Goal: Task Accomplishment & Management: Use online tool/utility

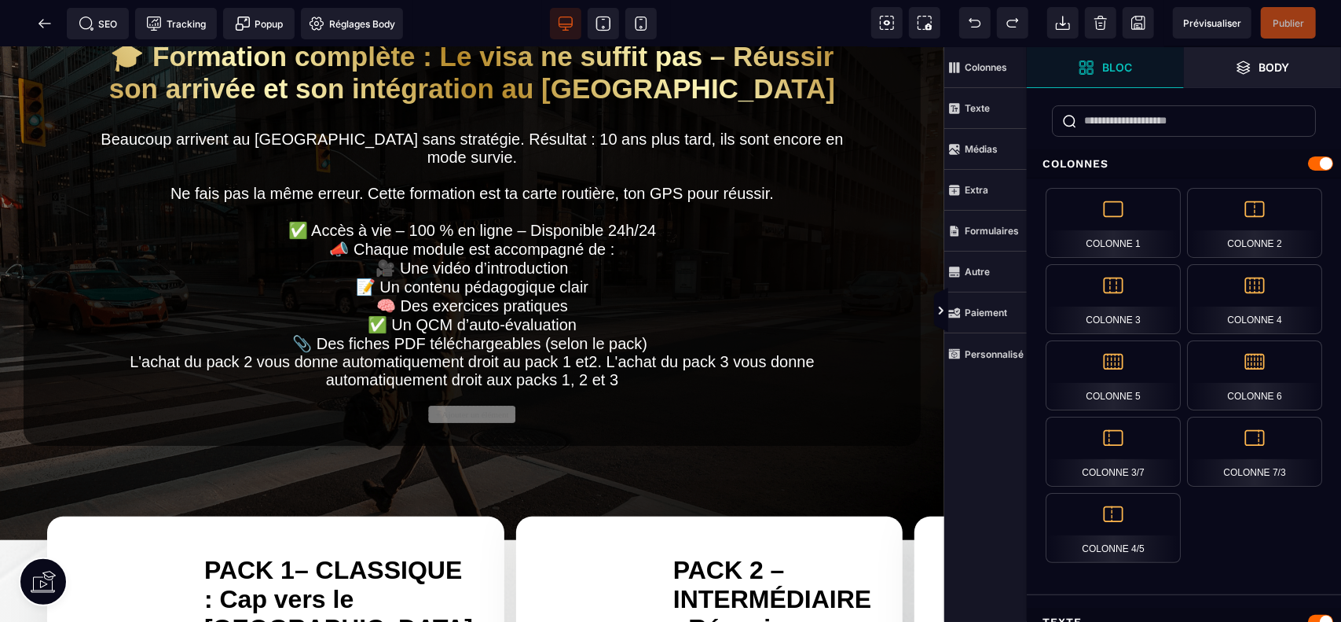
scroll to position [9, 0]
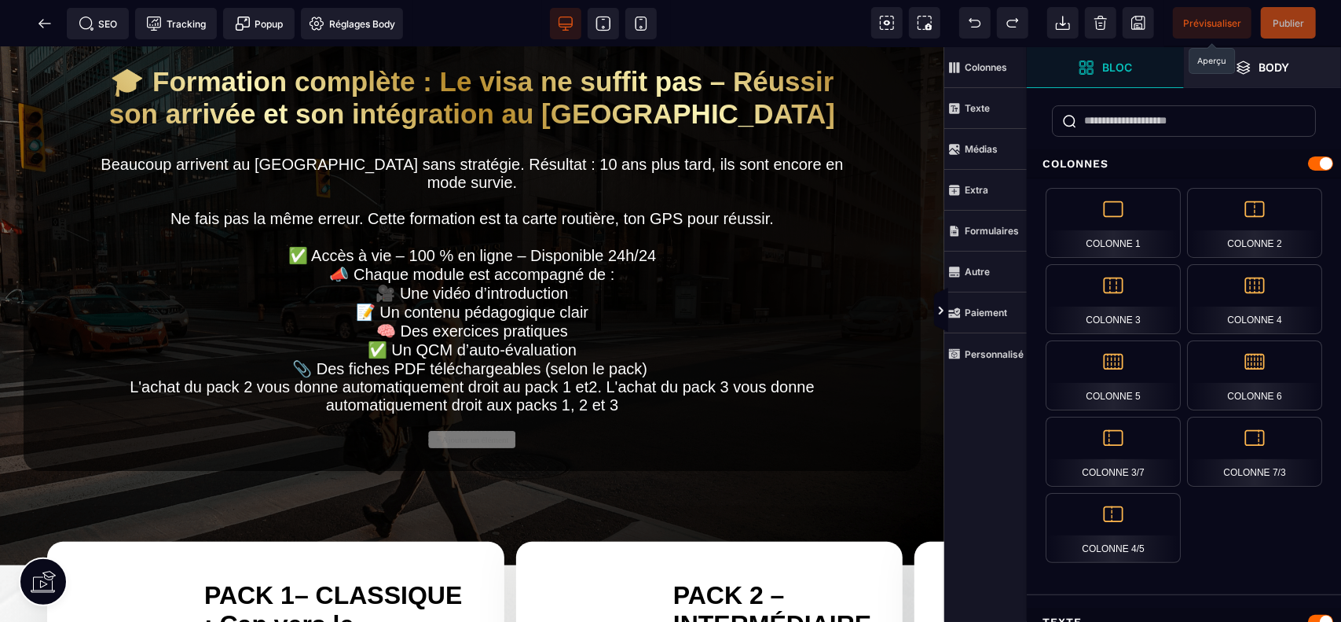
click at [1221, 24] on span "Prévisualiser" at bounding box center [1212, 23] width 58 height 12
click at [1282, 28] on span "Publier" at bounding box center [1288, 23] width 31 height 12
click at [1282, 22] on span "Publier" at bounding box center [1288, 23] width 31 height 12
click at [1289, 20] on span "Publier" at bounding box center [1288, 23] width 31 height 12
click at [40, 23] on icon at bounding box center [45, 23] width 12 height 1
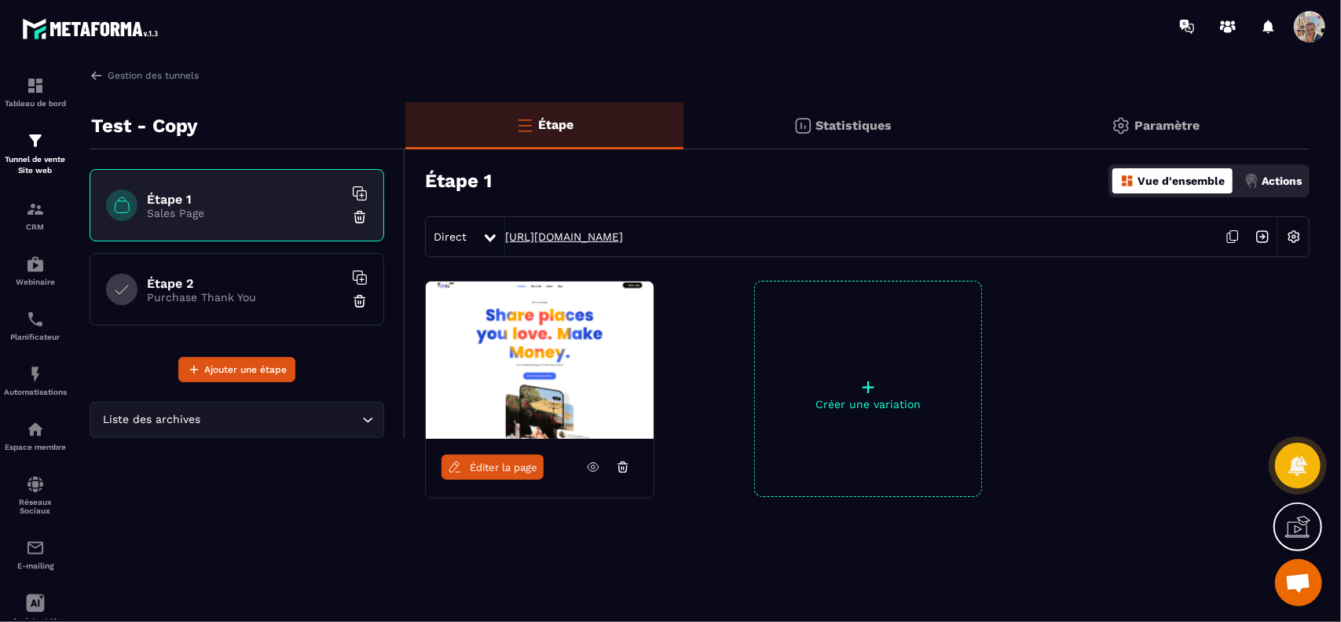
click at [623, 239] on link "[URL][DOMAIN_NAME]" at bounding box center [564, 236] width 118 height 13
click at [1310, 28] on span at bounding box center [1309, 26] width 31 height 31
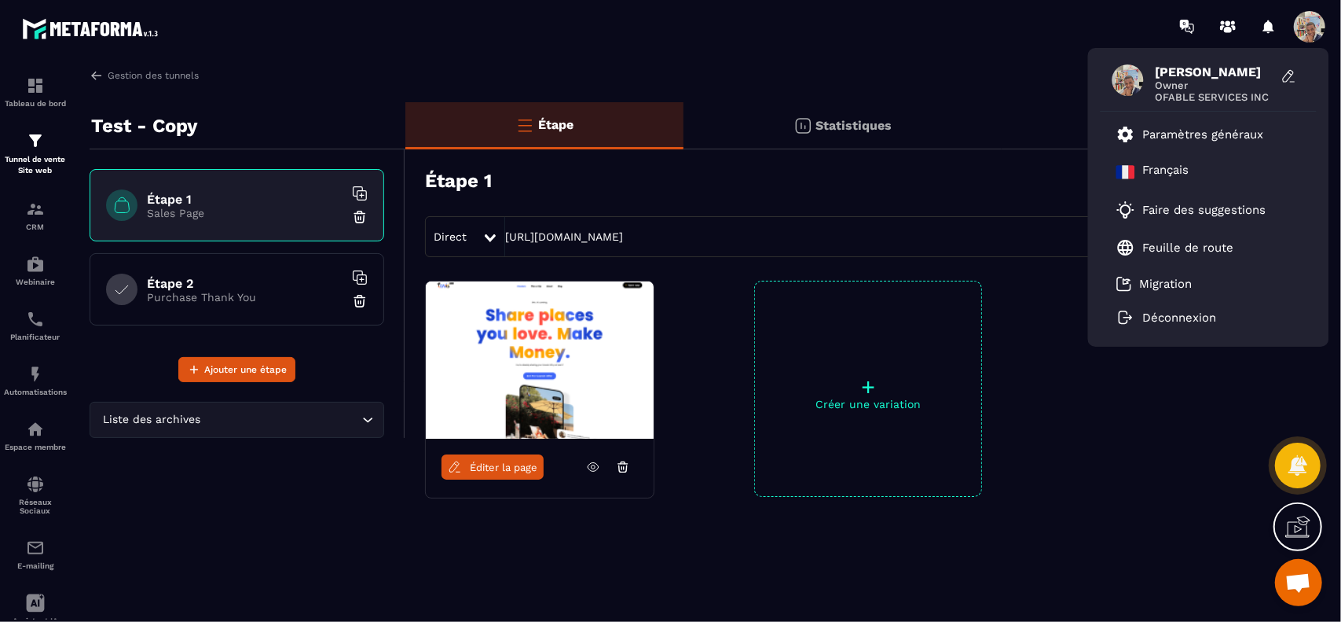
click at [919, 76] on div "Gestion des tunnels" at bounding box center [700, 75] width 1220 height 14
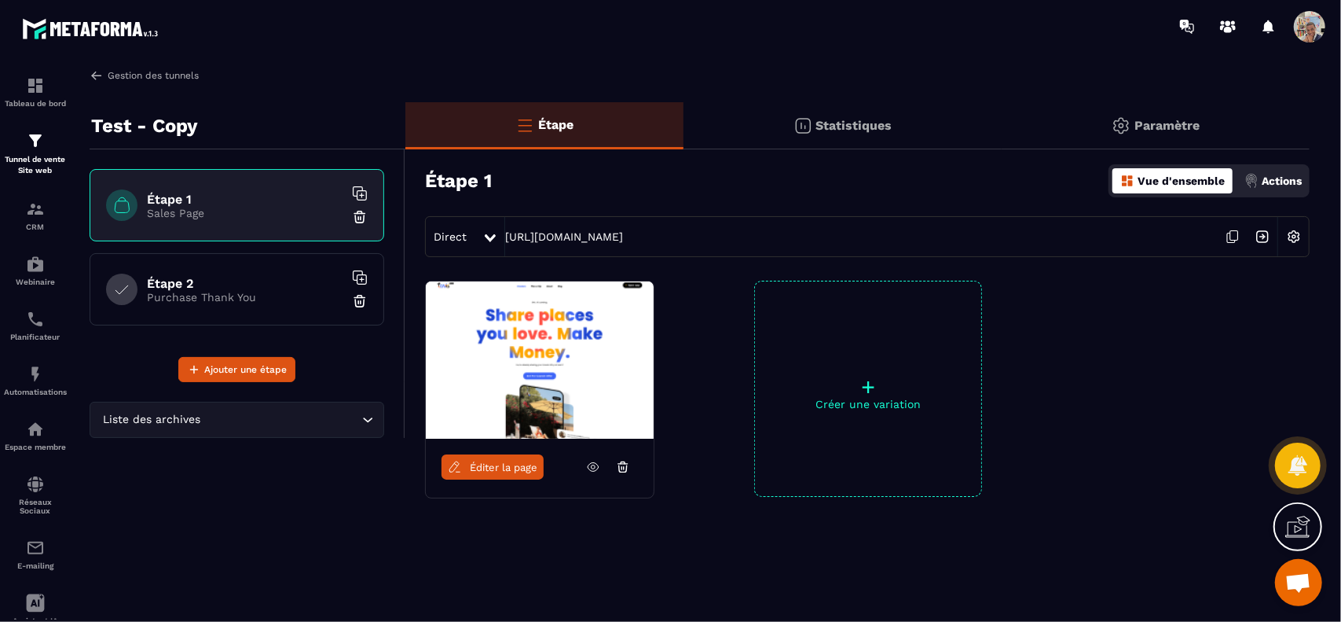
click at [92, 76] on img at bounding box center [97, 75] width 14 height 14
